Goal: Transaction & Acquisition: Book appointment/travel/reservation

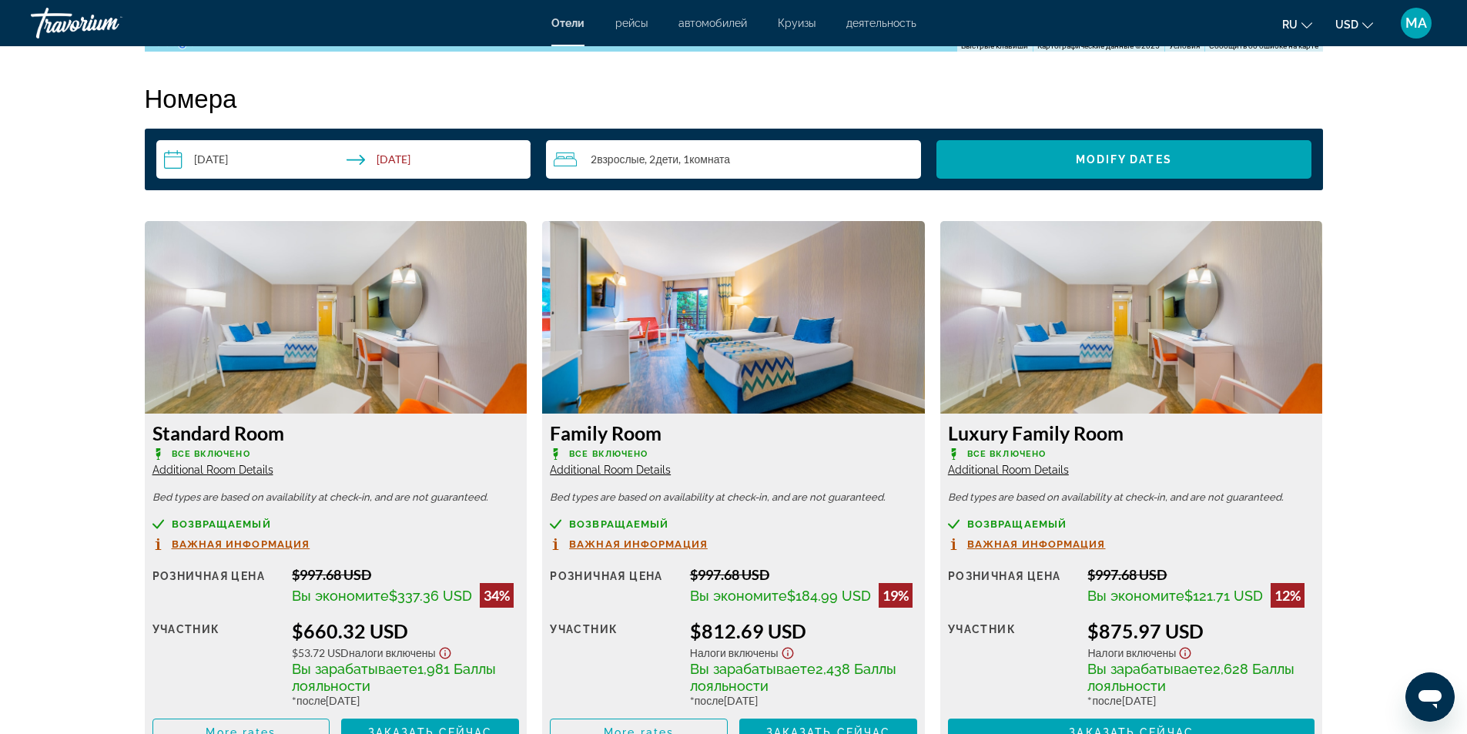
scroll to position [2002, 0]
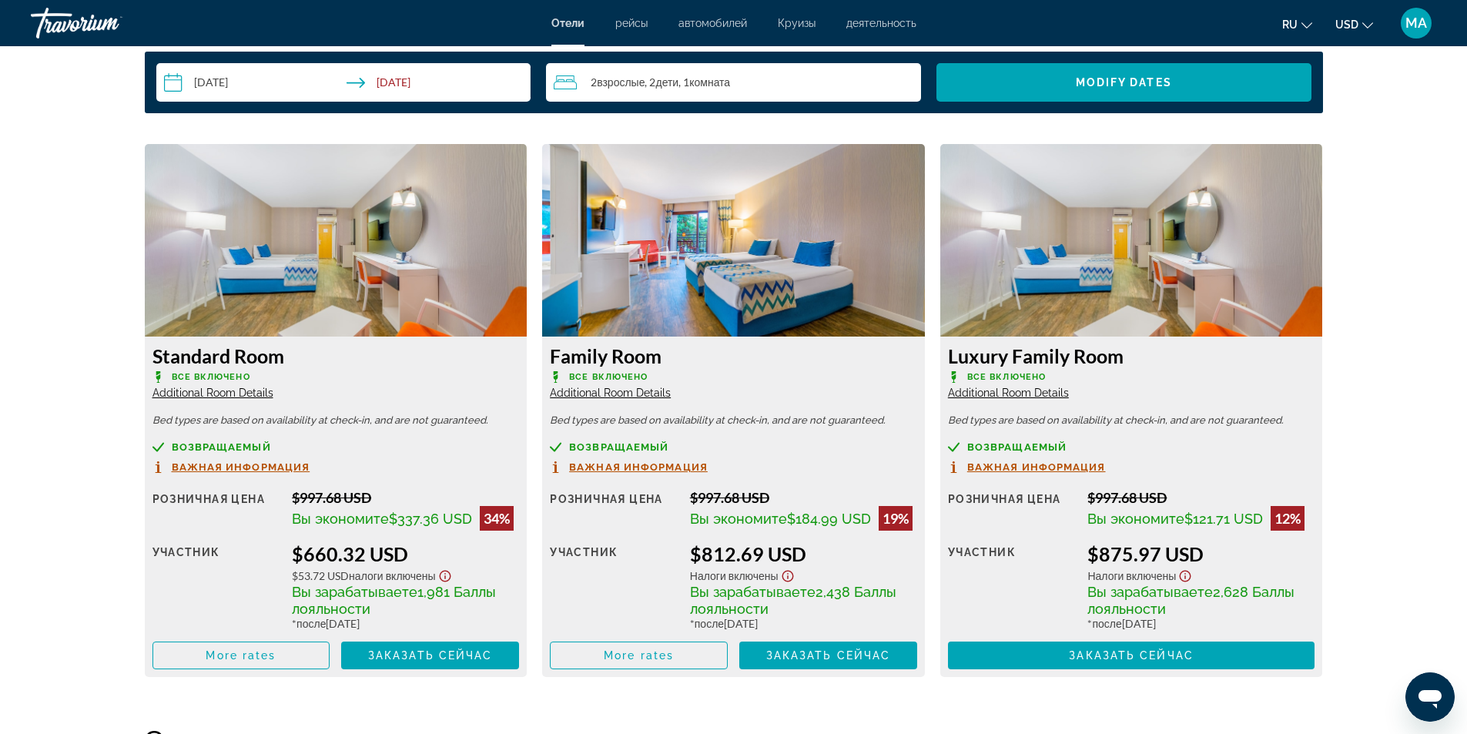
click at [617, 390] on span "Additional Room Details" at bounding box center [610, 393] width 121 height 12
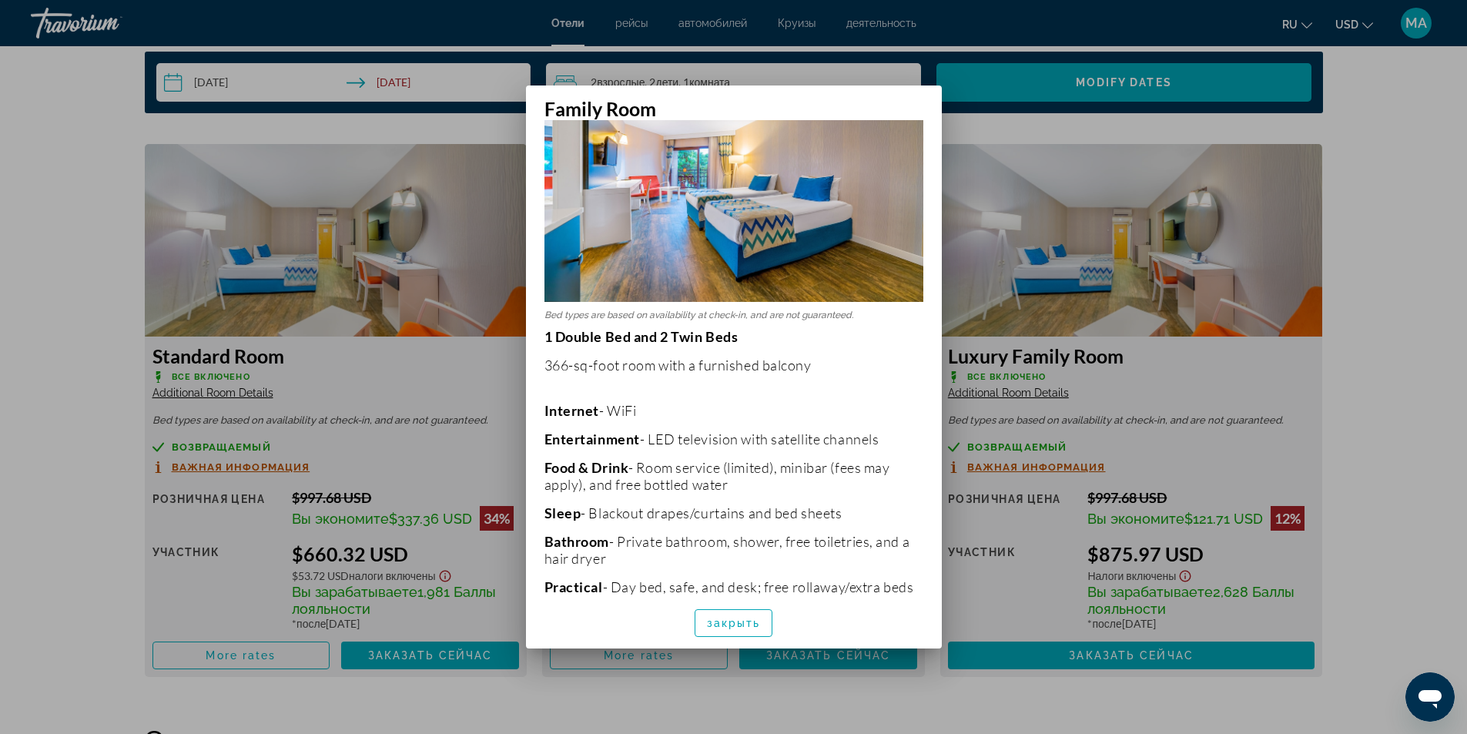
scroll to position [0, 0]
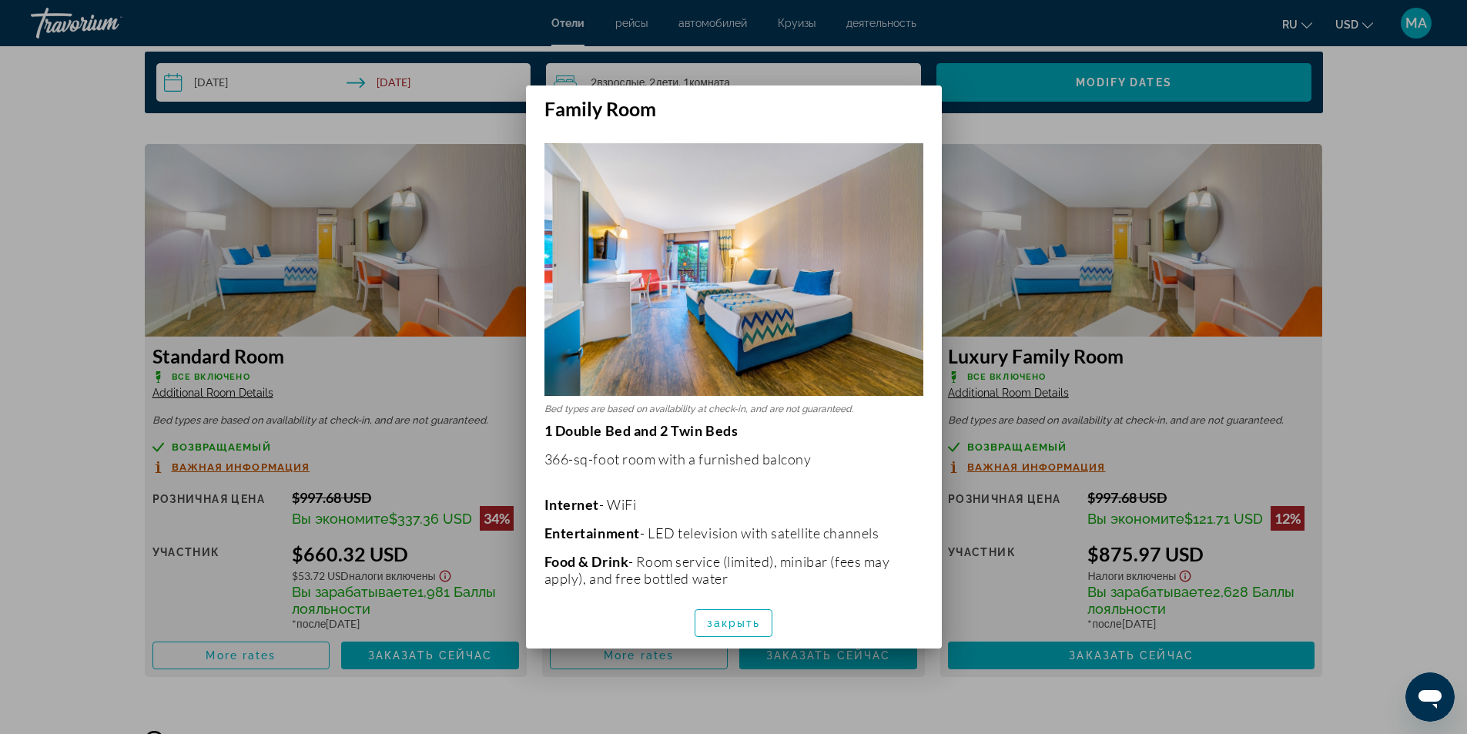
click at [434, 707] on div at bounding box center [733, 367] width 1467 height 734
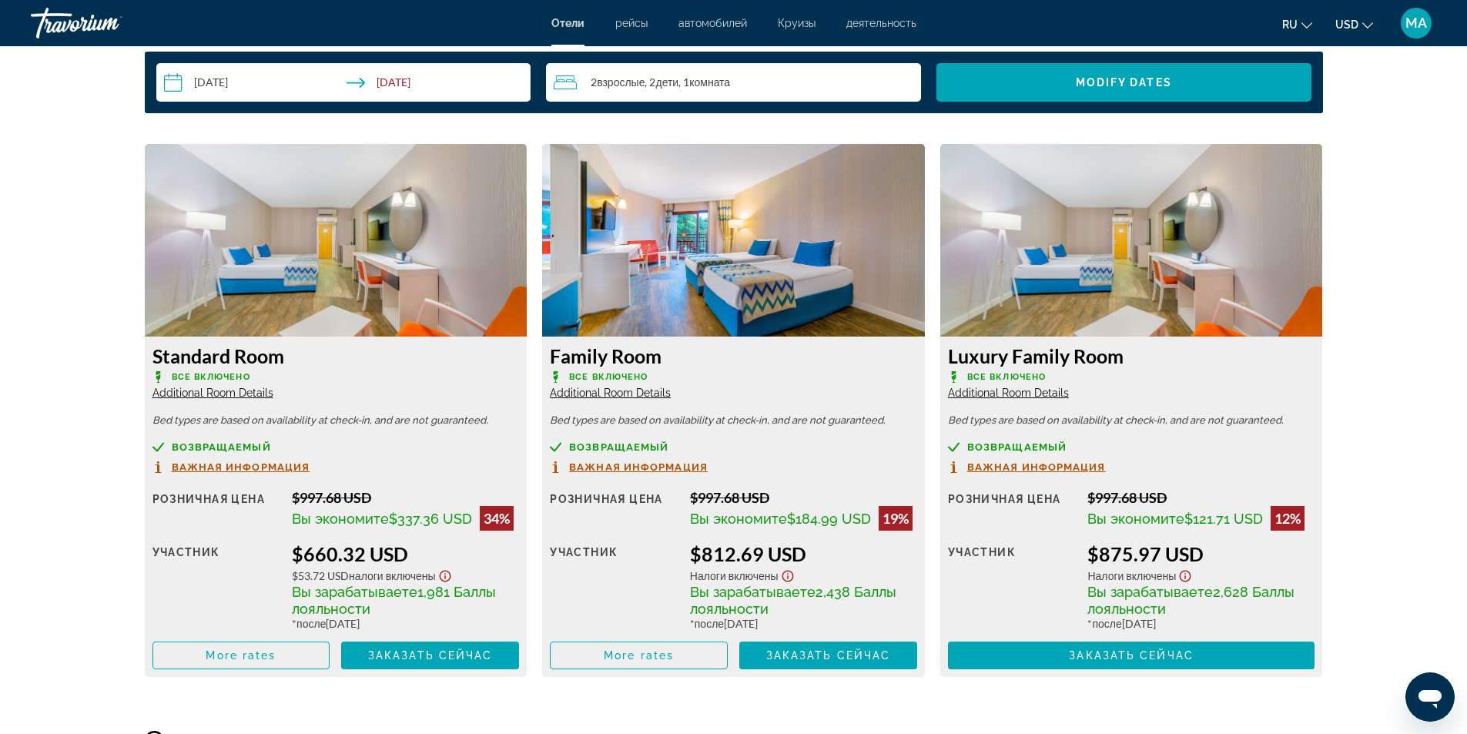
scroll to position [2079, 0]
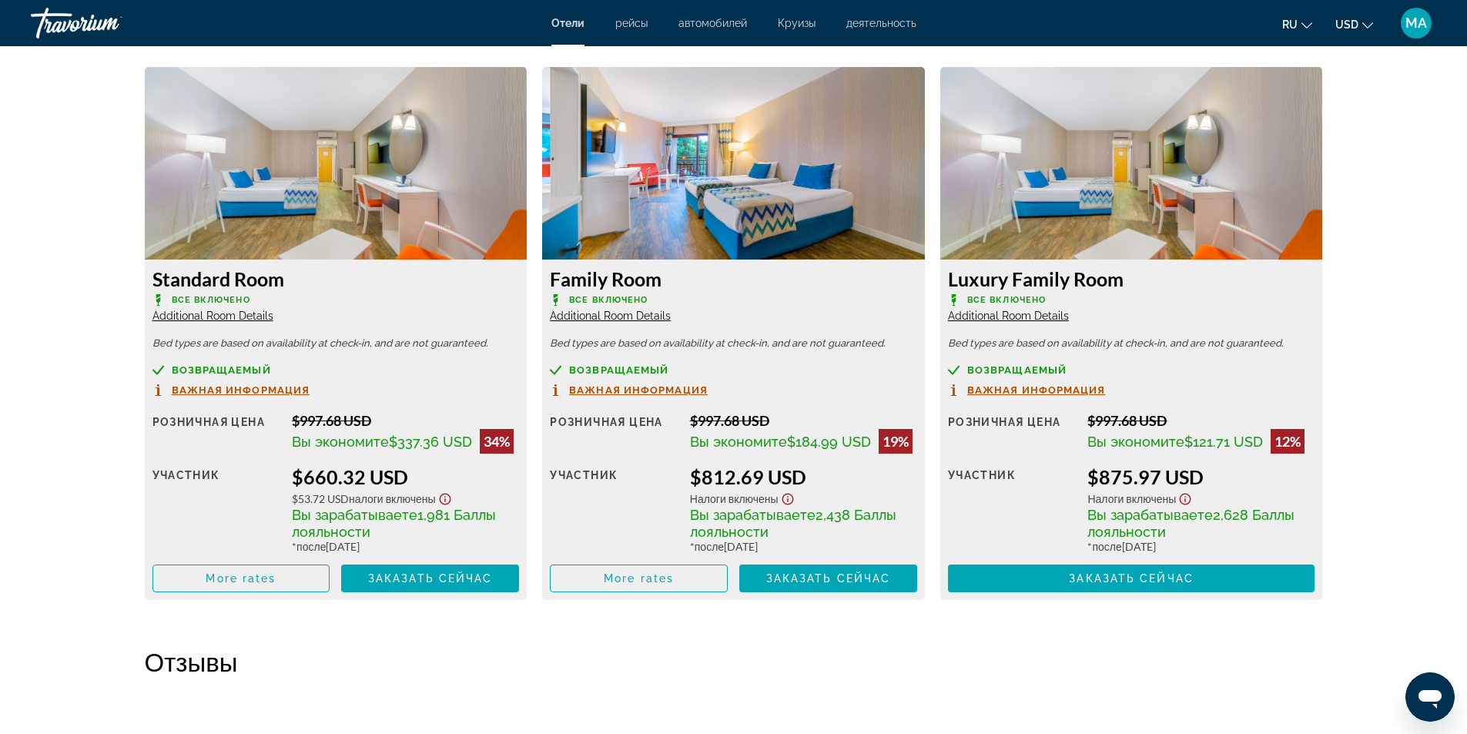
click at [203, 317] on span "Additional Room Details" at bounding box center [212, 316] width 121 height 12
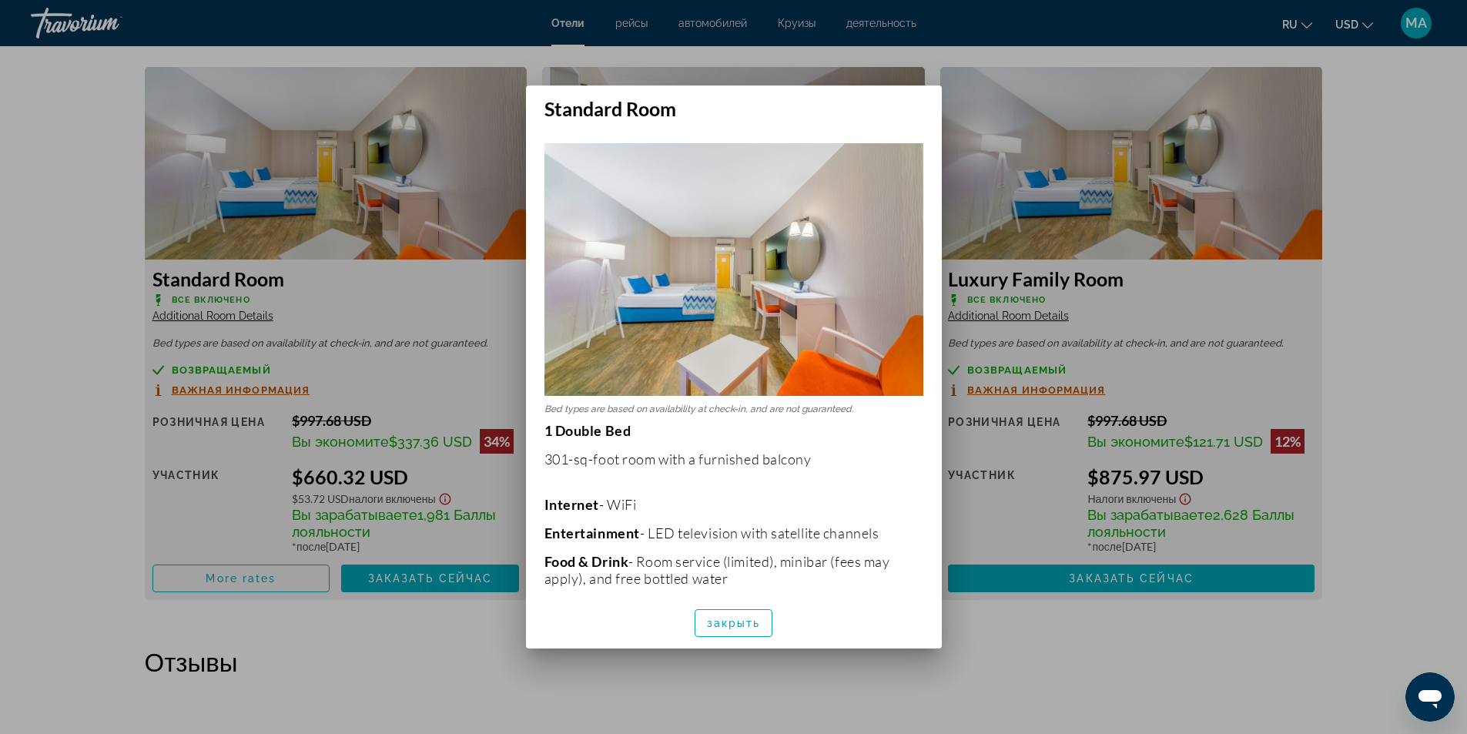
click at [640, 692] on div at bounding box center [733, 367] width 1467 height 734
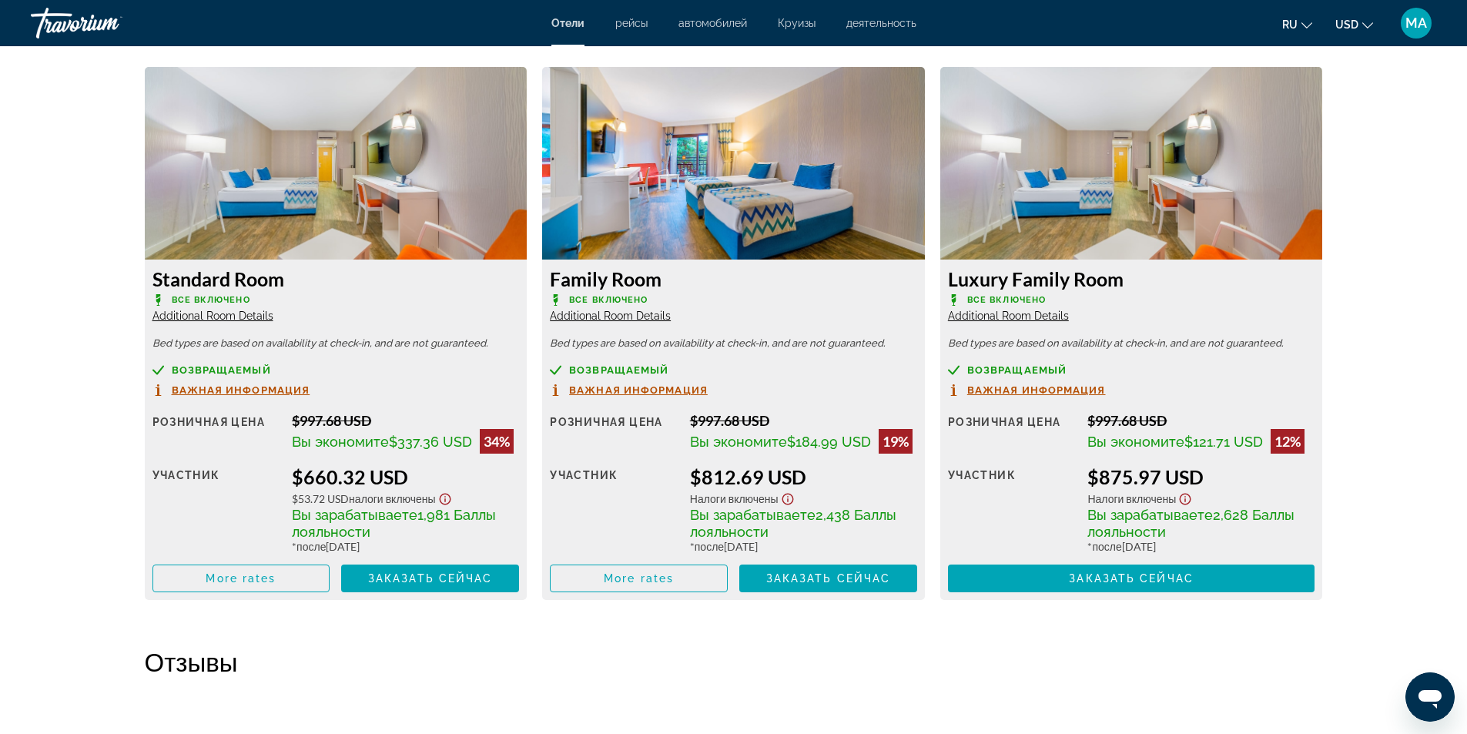
scroll to position [2079, 0]
click at [605, 321] on span "Additional Room Details" at bounding box center [610, 316] width 121 height 12
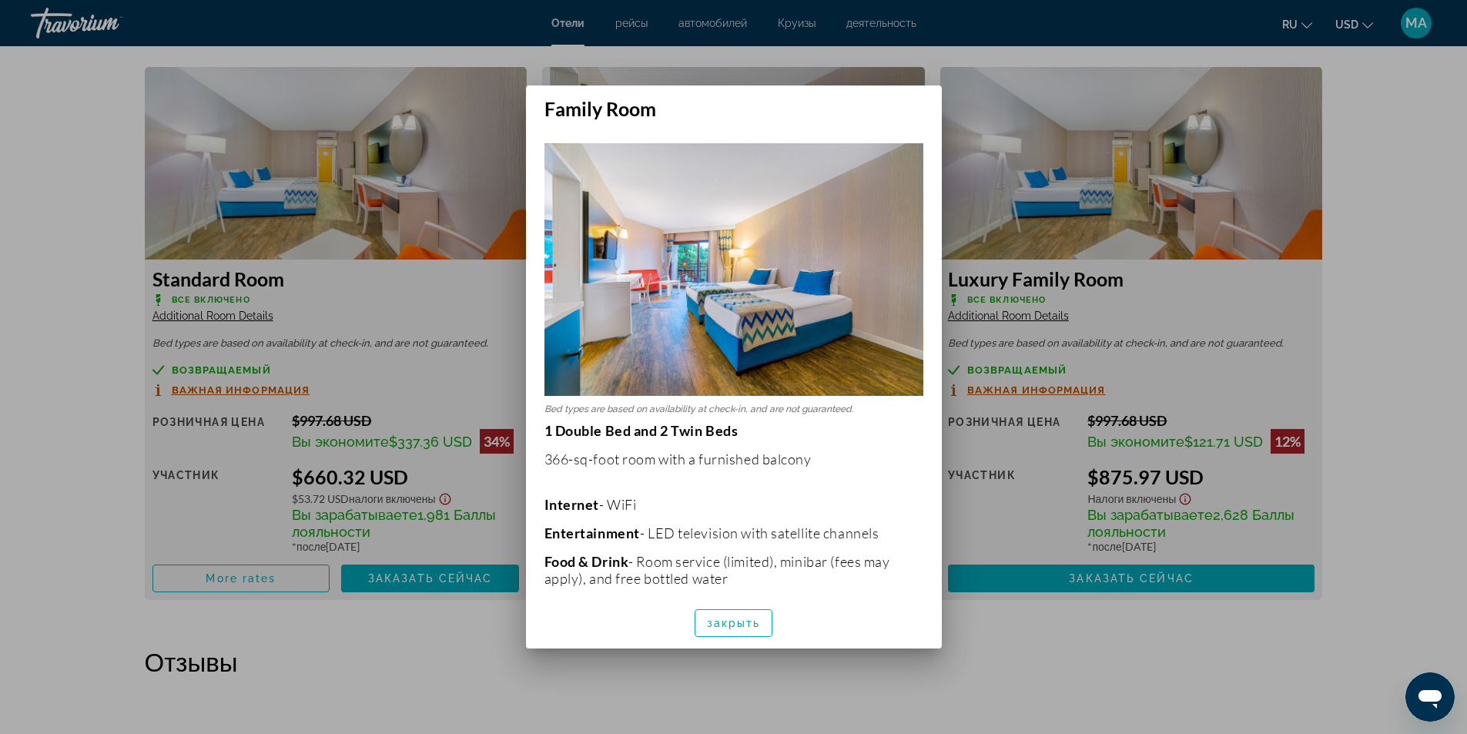
click at [789, 674] on div at bounding box center [733, 367] width 1467 height 734
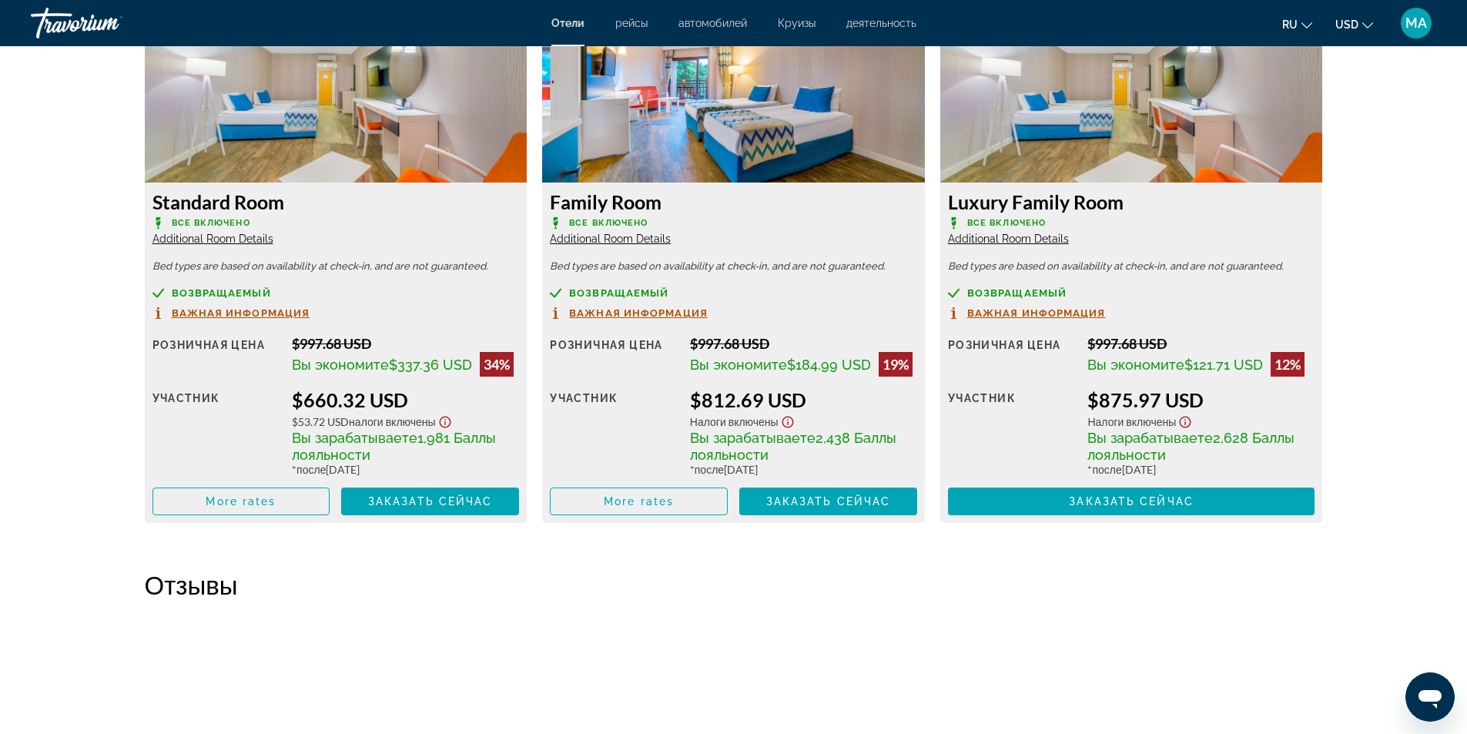
scroll to position [2079, 0]
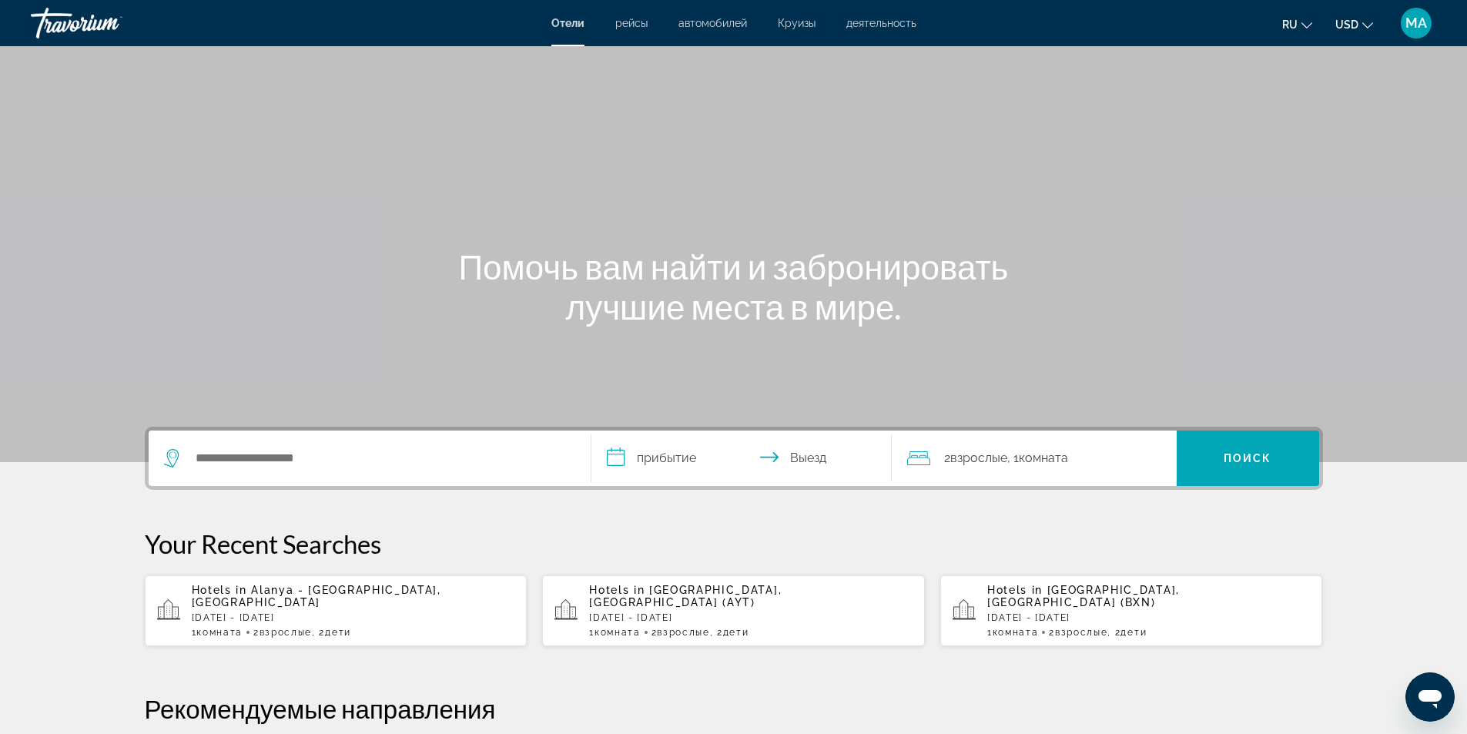
click at [106, 25] on div "Travorium" at bounding box center [108, 23] width 154 height 40
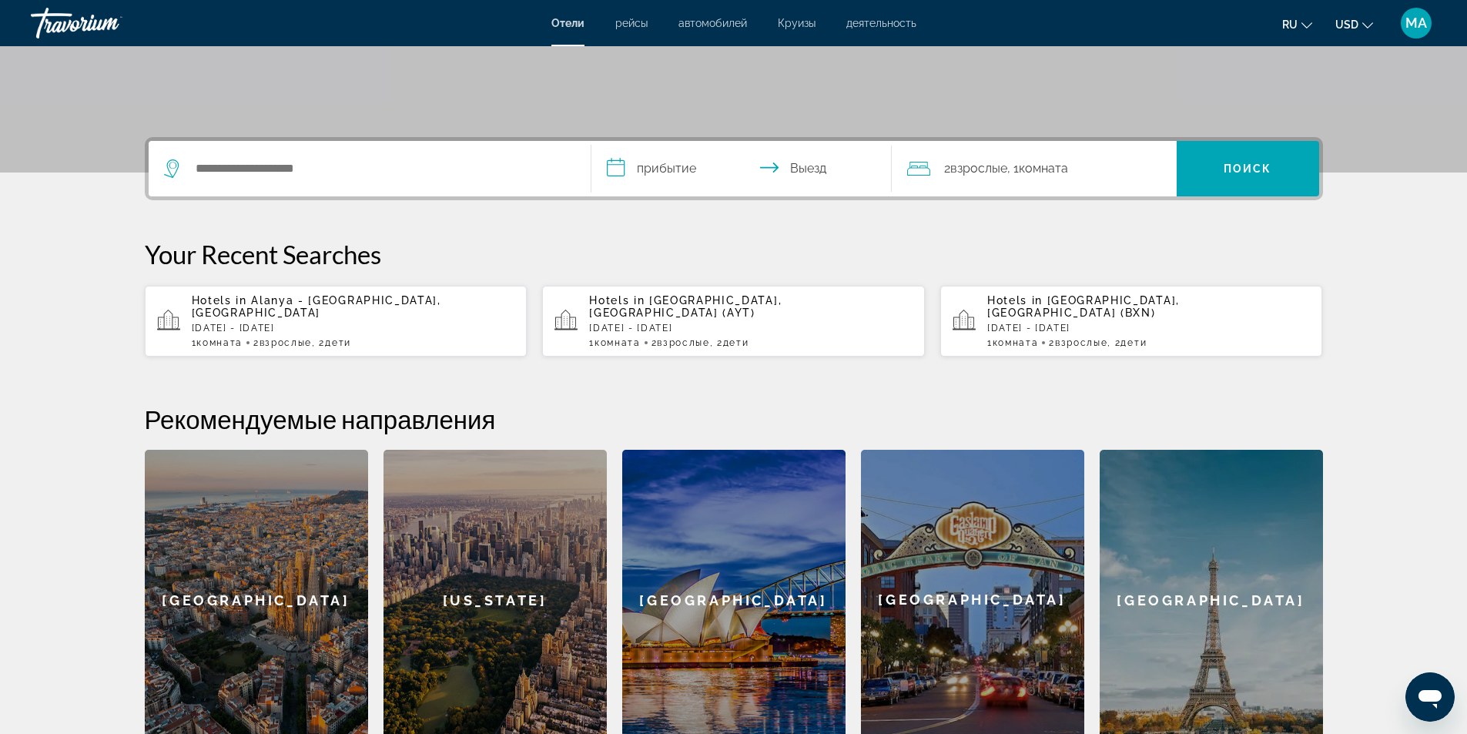
scroll to position [213, 0]
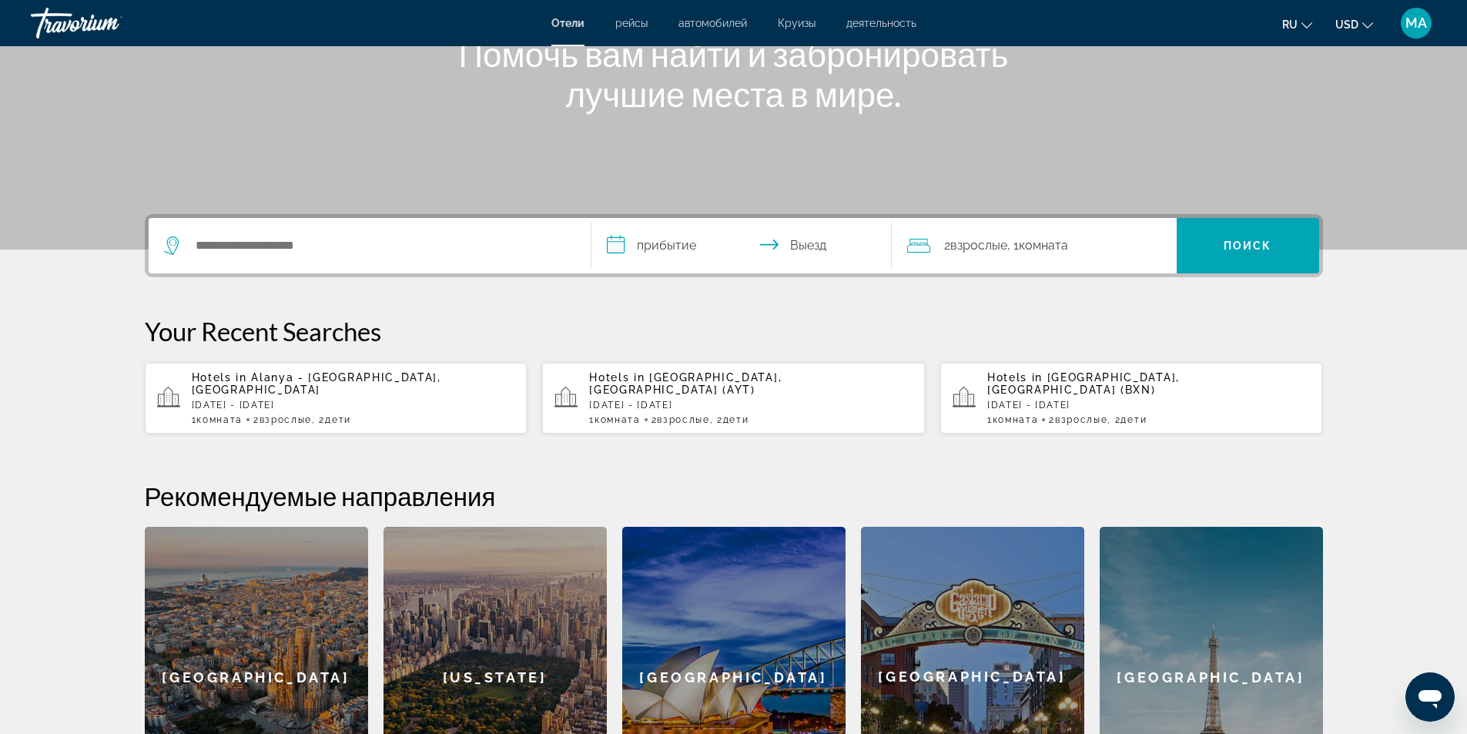
click at [408, 400] on div "Hotels in [GEOGRAPHIC_DATA], [GEOGRAPHIC_DATA] [DATE] - [DATE] 1 Комната номера…" at bounding box center [353, 398] width 323 height 54
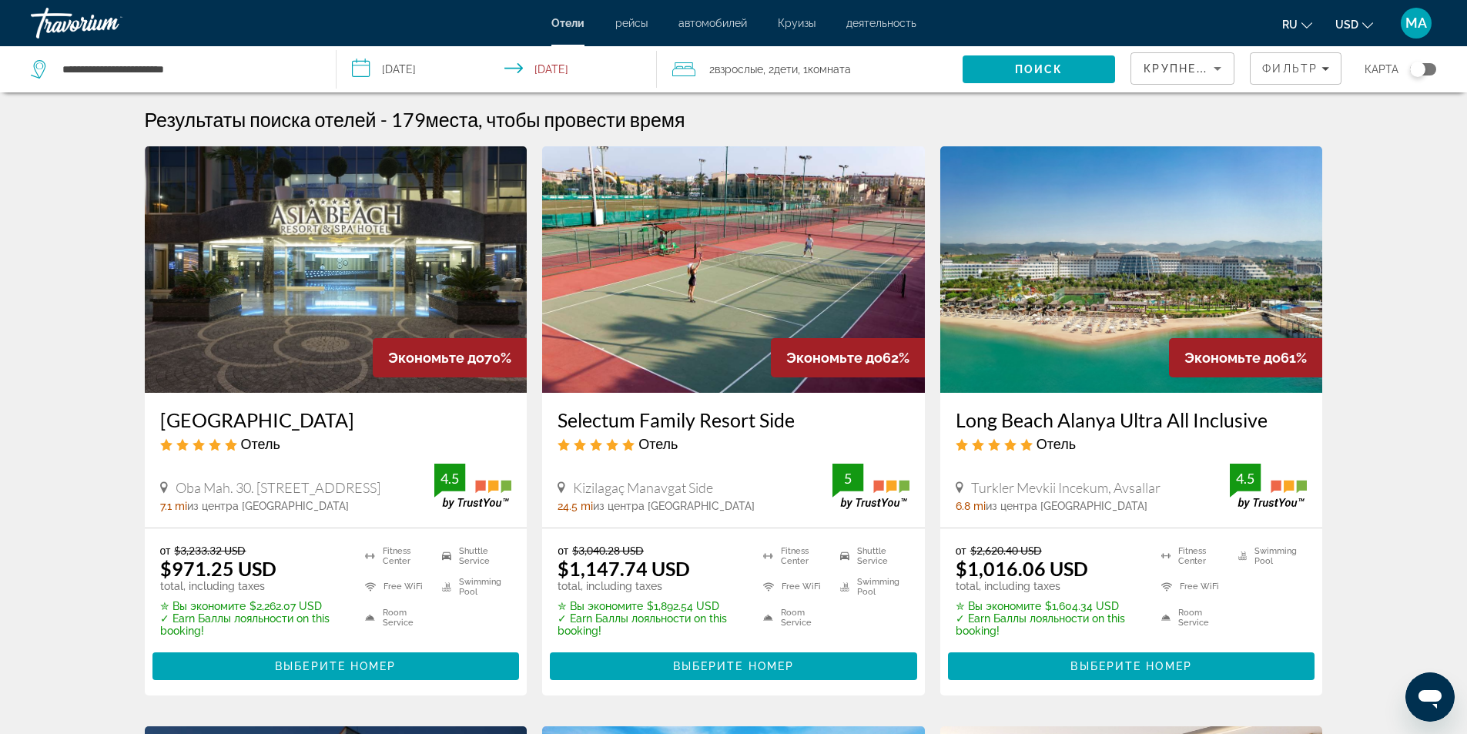
click at [393, 69] on input "**********" at bounding box center [500, 71] width 327 height 51
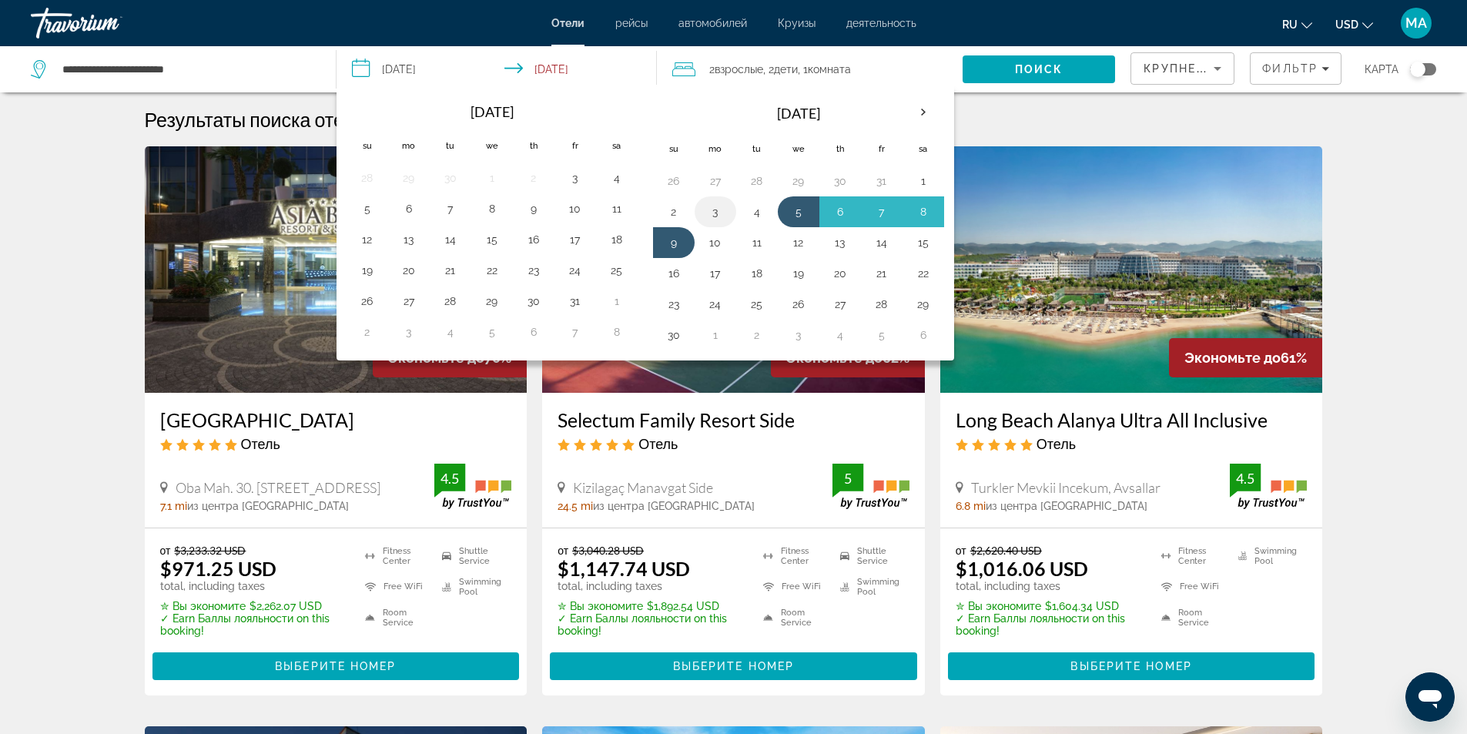
click at [716, 212] on button "3" at bounding box center [715, 212] width 25 height 22
click at [684, 244] on button "9" at bounding box center [674, 243] width 25 height 22
type input "**********"
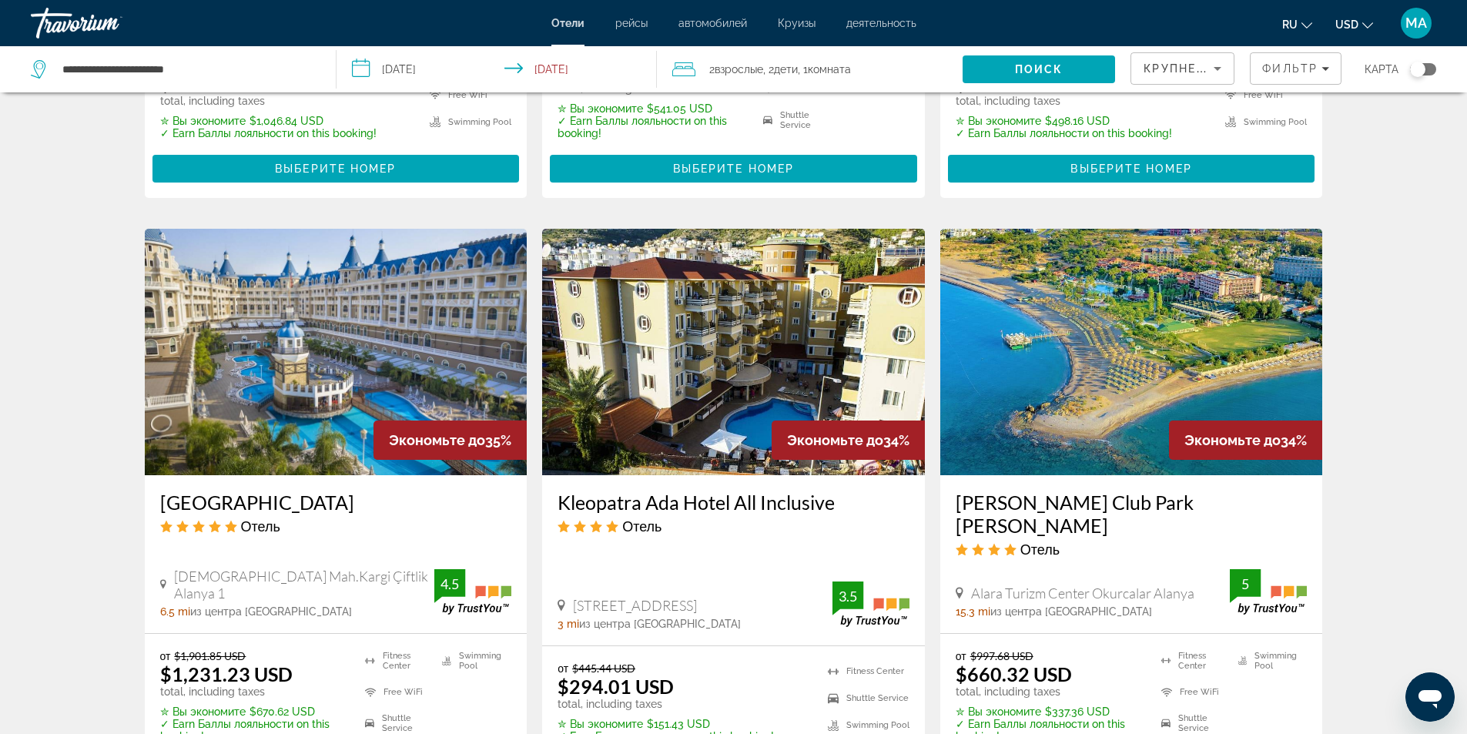
scroll to position [1155, 0]
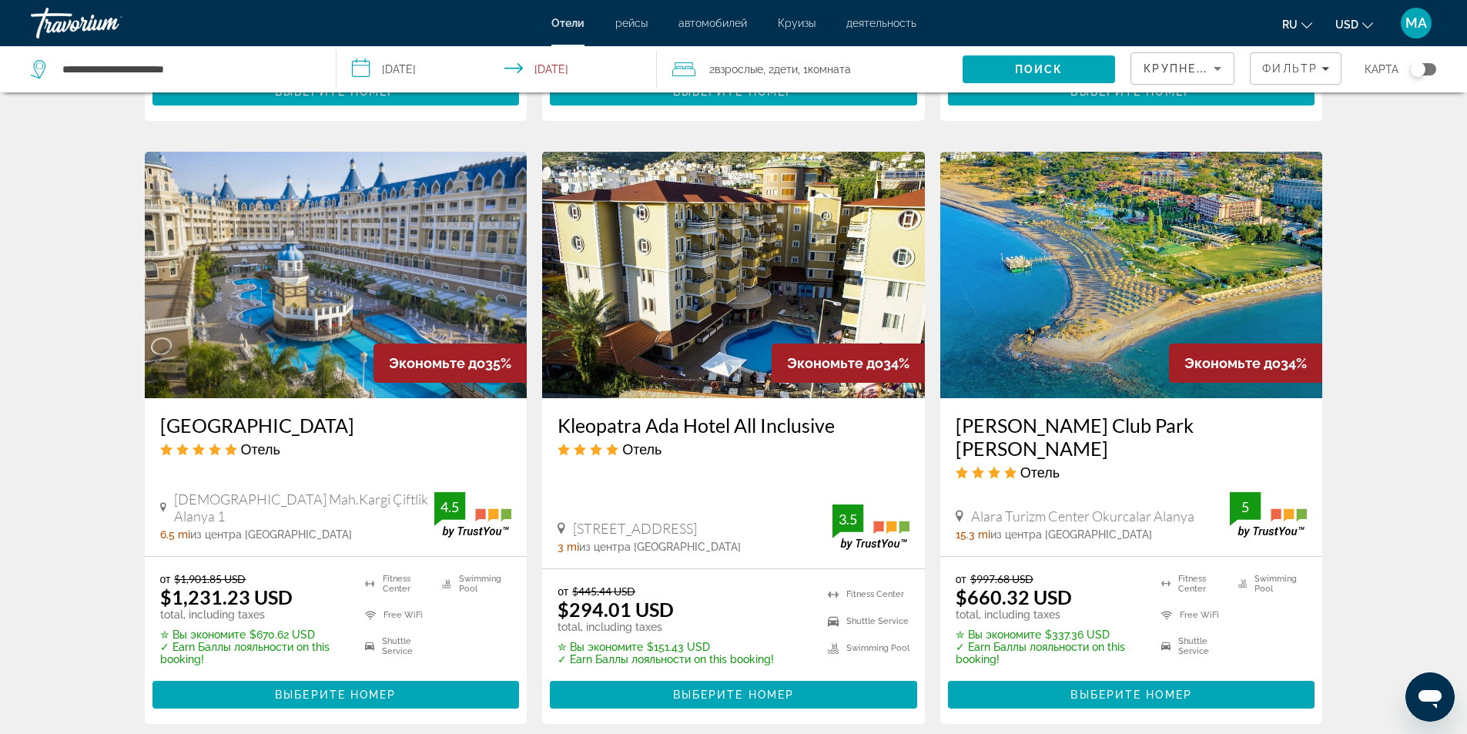
click at [1081, 301] on img "Main content" at bounding box center [1131, 275] width 383 height 246
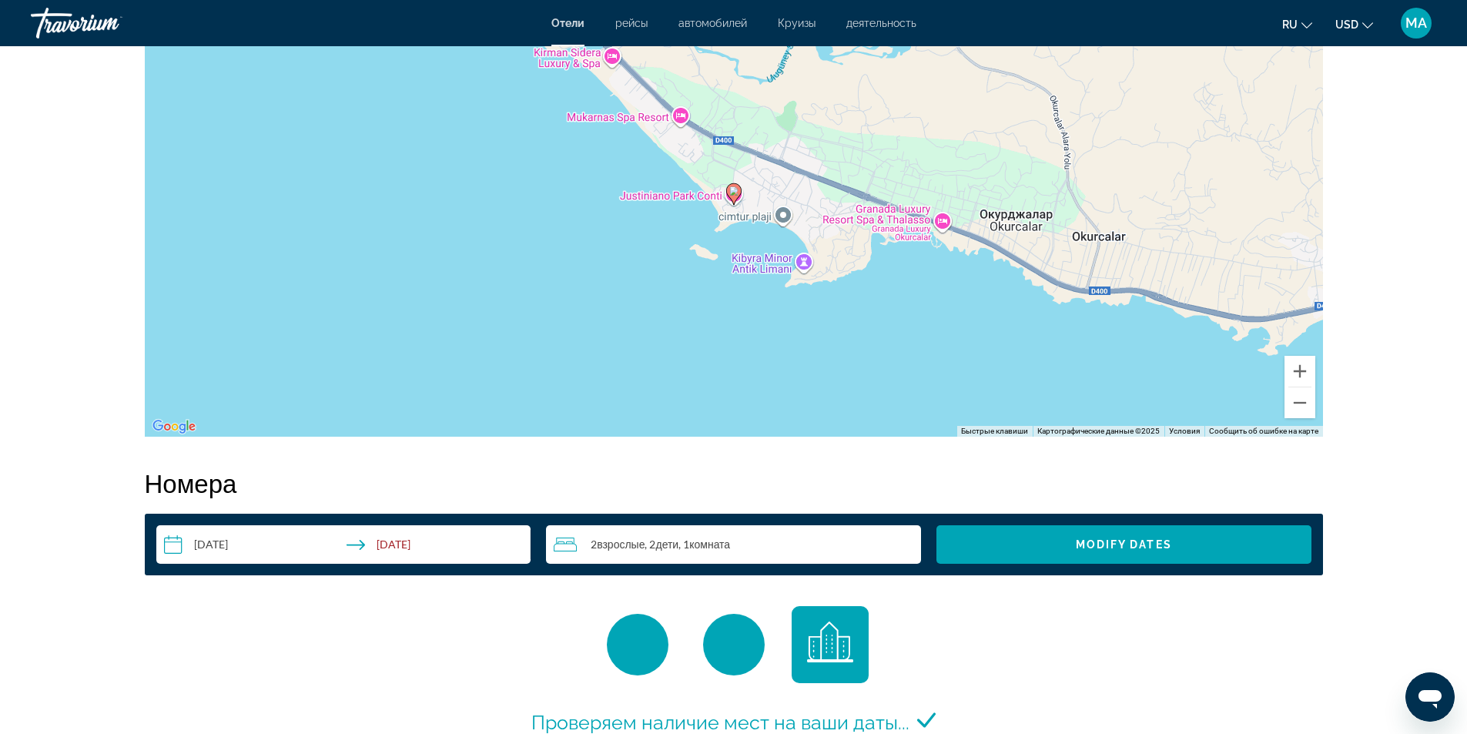
scroll to position [1848, 0]
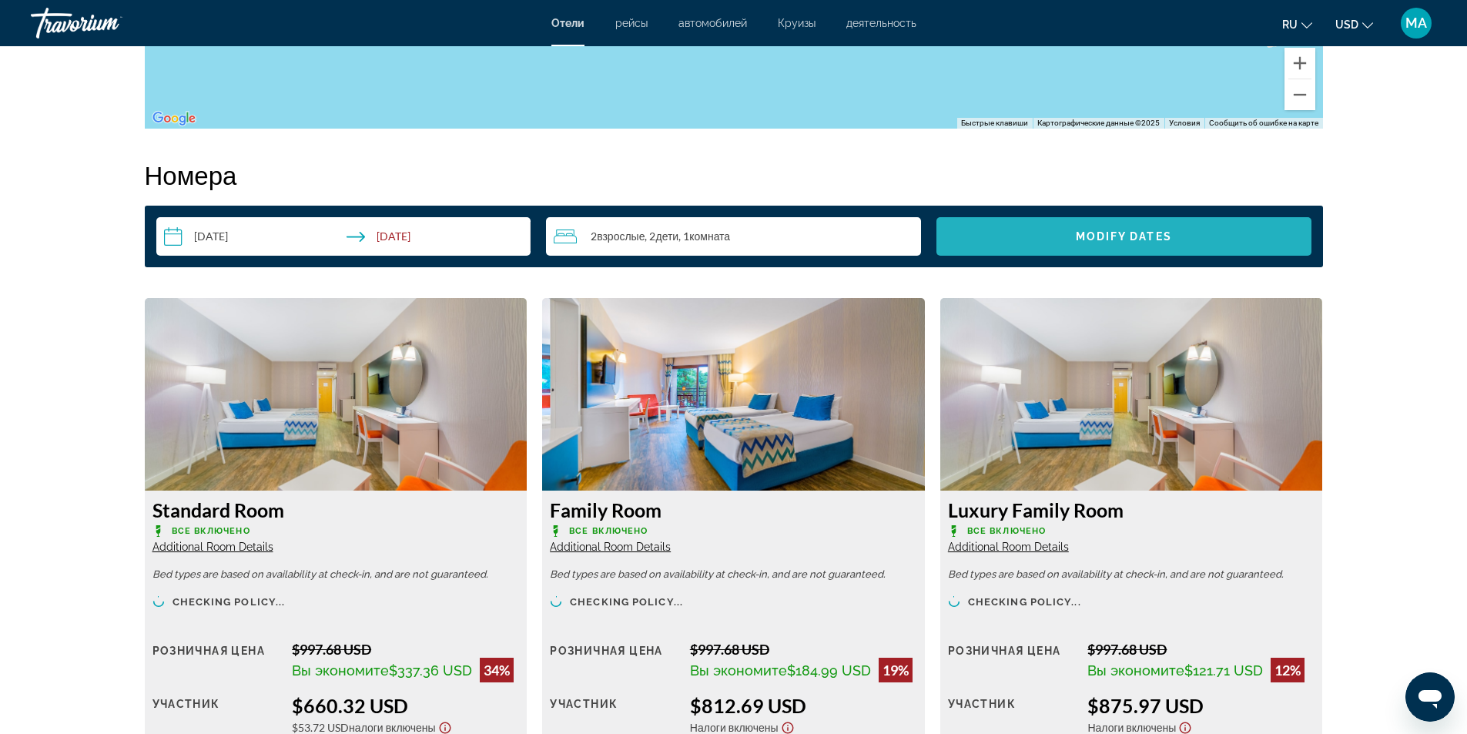
click at [1127, 230] on span "Modify Dates" at bounding box center [1124, 236] width 96 height 12
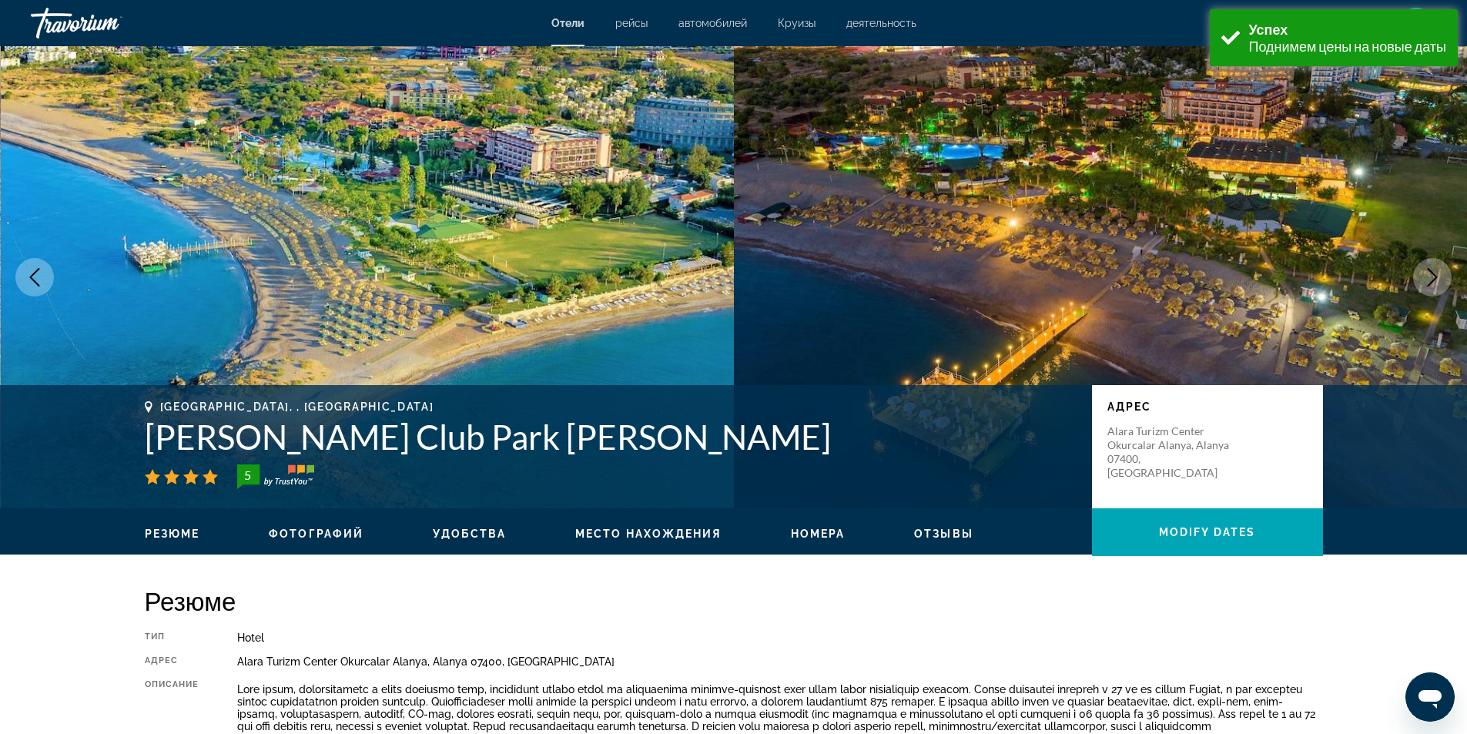
scroll to position [1915, 0]
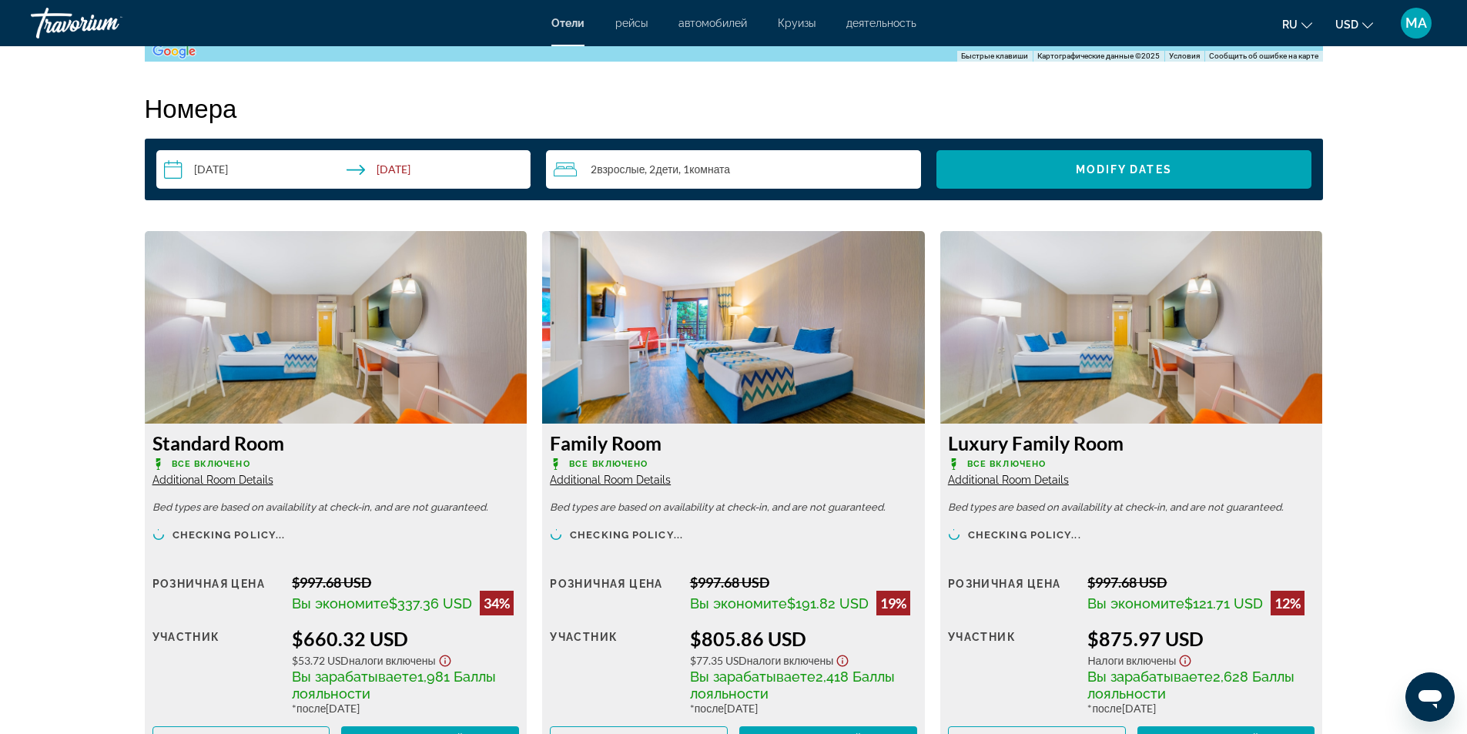
click at [226, 162] on input "**********" at bounding box center [346, 171] width 381 height 43
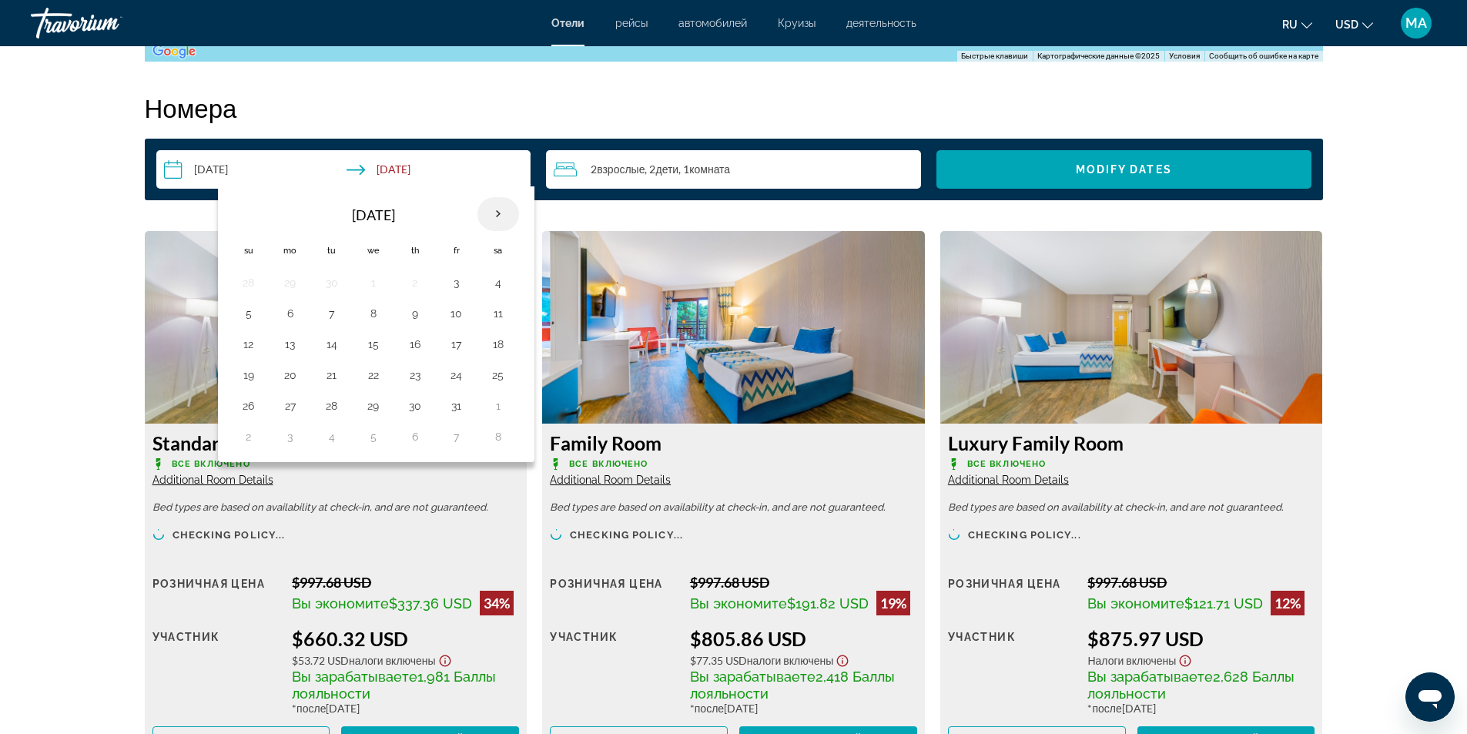
click at [500, 206] on th "Next month" at bounding box center [499, 214] width 42 height 34
click at [295, 313] on button "3" at bounding box center [290, 314] width 25 height 22
click at [260, 343] on button "9" at bounding box center [248, 344] width 25 height 22
type input "**********"
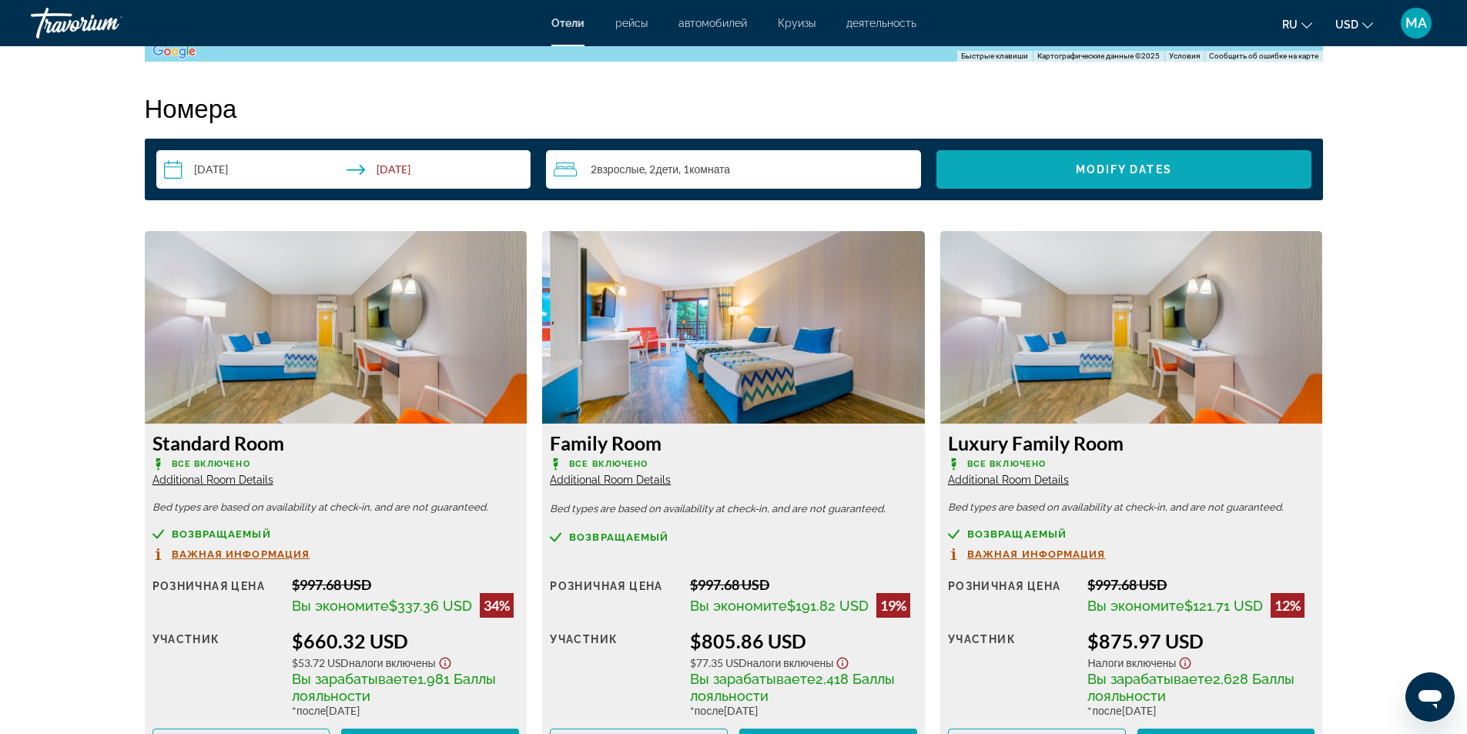
click at [1085, 169] on span "Modify Dates" at bounding box center [1124, 169] width 96 height 12
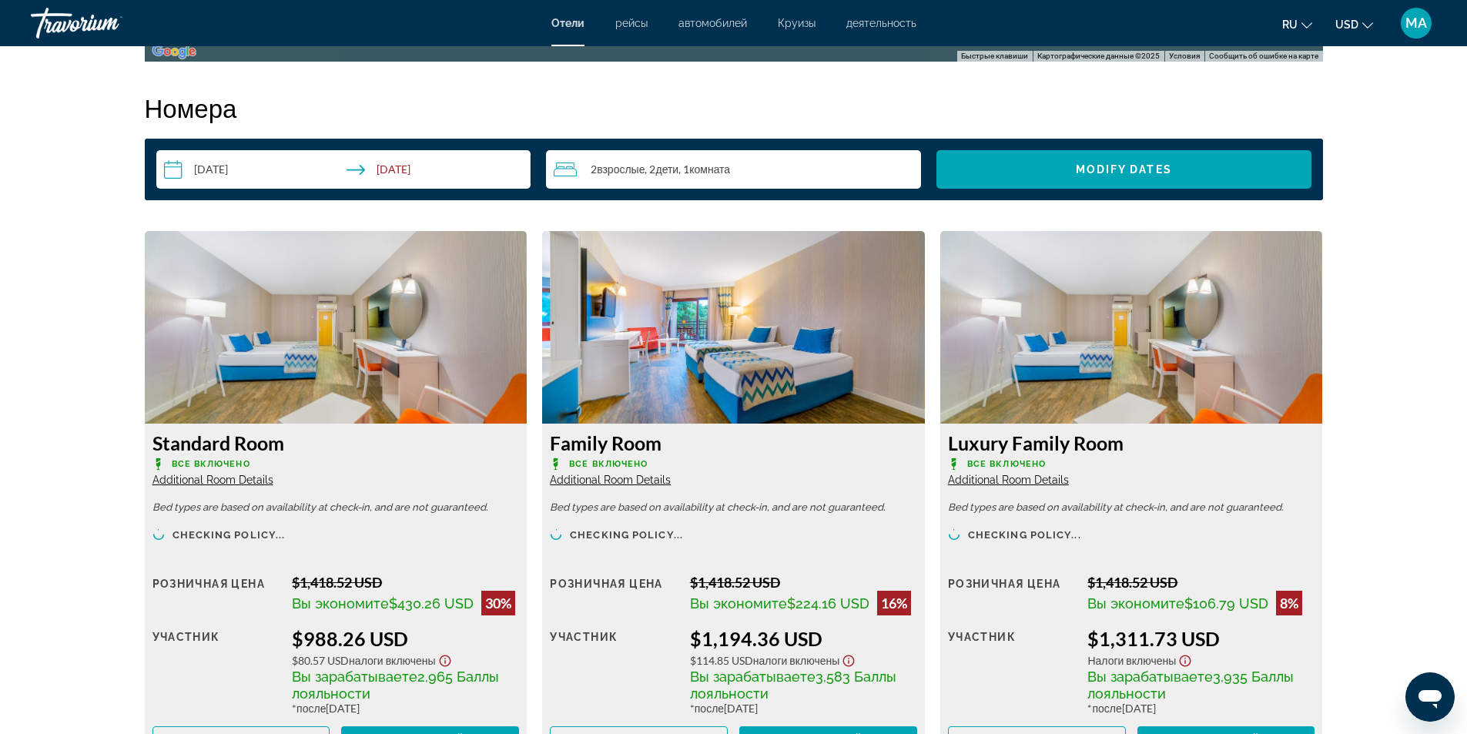
scroll to position [2069, 0]
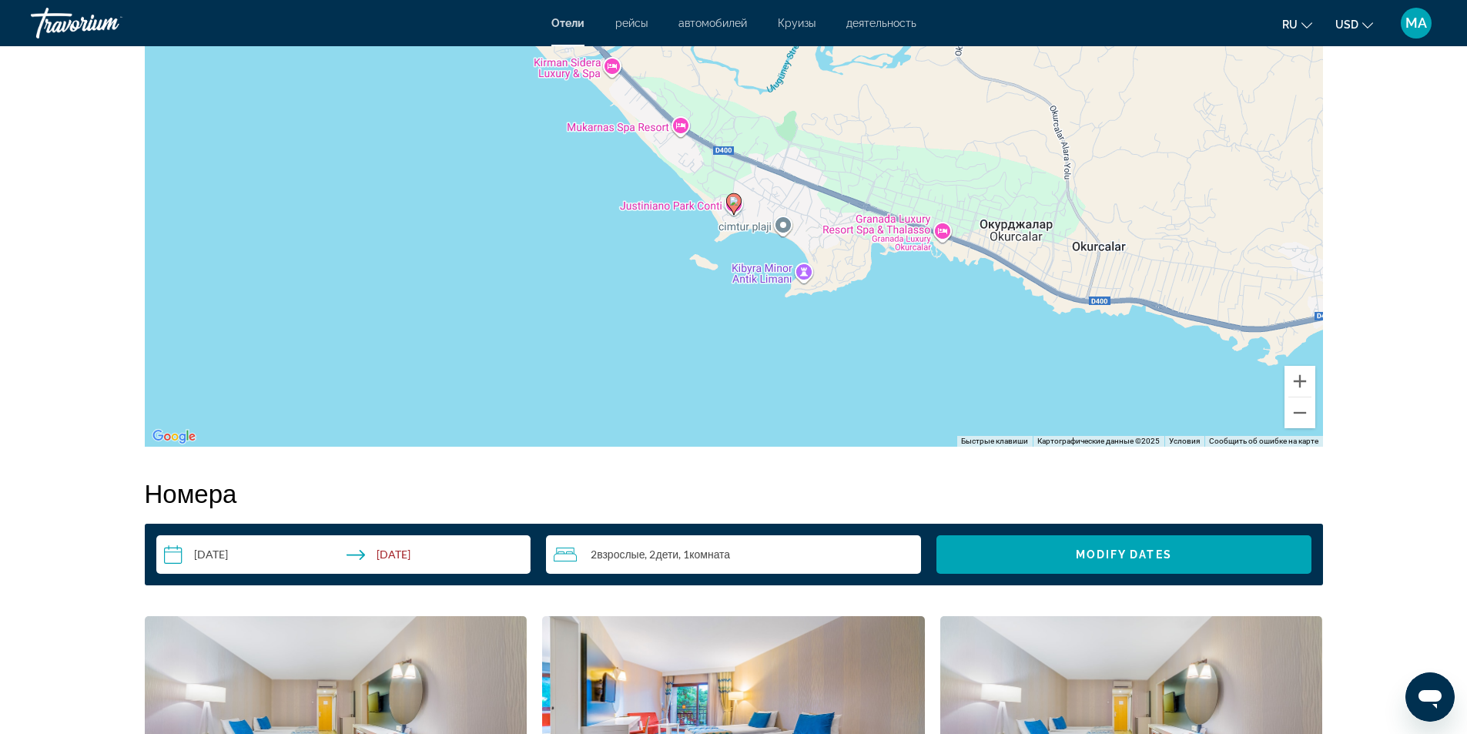
scroll to position [1376, 0]
